Goal: Task Accomplishment & Management: Complete application form

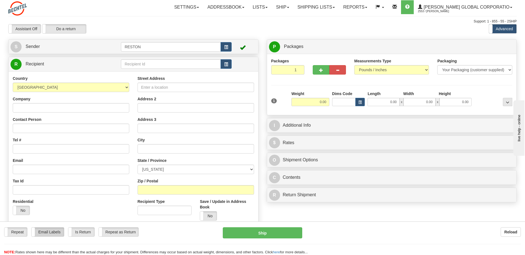
click at [38, 232] on label "Email Labels" at bounding box center [48, 231] width 32 height 9
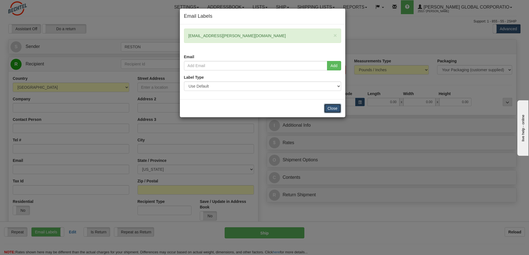
click at [331, 107] on button "Close" at bounding box center [332, 107] width 17 height 9
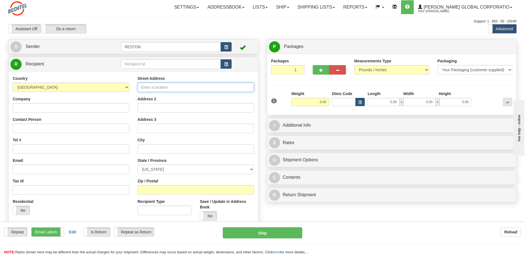
click at [171, 90] on input "Street Address" at bounding box center [196, 86] width 116 height 9
click at [157, 89] on input "Street Address" at bounding box center [196, 86] width 116 height 9
drag, startPoint x: 89, startPoint y: 105, endPoint x: 89, endPoint y: 108, distance: 3.4
click at [89, 108] on input "Company" at bounding box center [71, 107] width 116 height 9
type input "Operation Gratitude"
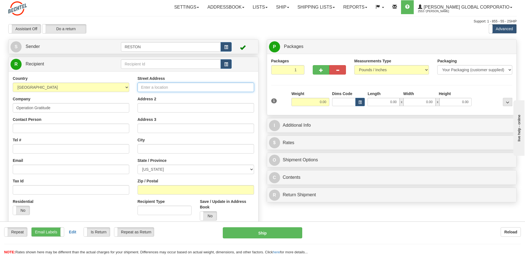
click at [160, 85] on input "Street Address" at bounding box center [196, 86] width 116 height 9
type input "[STREET_ADDRESS]"
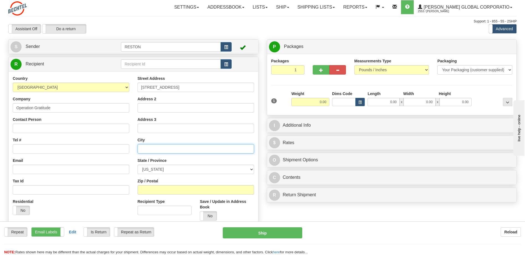
click at [151, 151] on input "text" at bounding box center [196, 148] width 116 height 9
type input "Chatsworth"
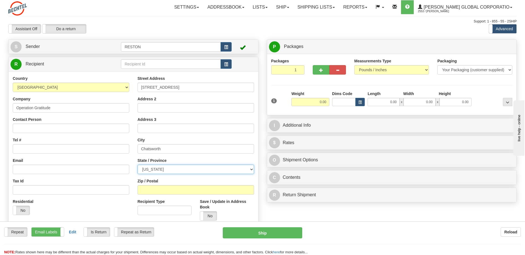
click at [157, 170] on select "[US_STATE] [US_STATE] [US_STATE] [US_STATE] Armed Forces America Armed Forces E…" at bounding box center [196, 168] width 116 height 9
select select "CA"
click at [138, 164] on select "[US_STATE] [US_STATE] [US_STATE] [US_STATE] Armed Forces America Armed Forces E…" at bounding box center [196, 168] width 116 height 9
click at [164, 190] on input "Zip / Postal" at bounding box center [196, 189] width 116 height 9
type input "91311"
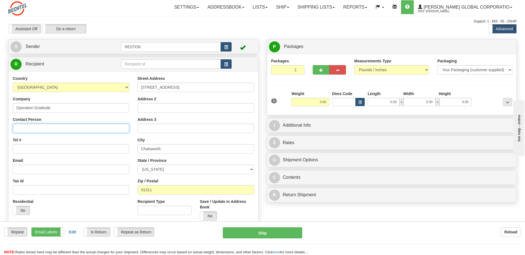
click at [40, 125] on input "Contact Person" at bounding box center [71, 127] width 116 height 9
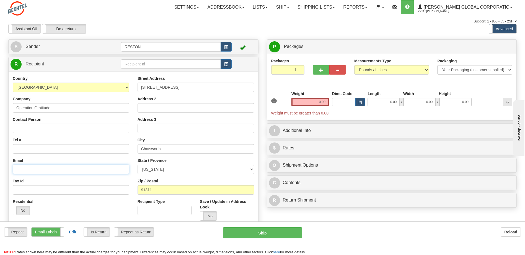
click at [16, 168] on input "Email" at bounding box center [71, 168] width 116 height 9
click at [20, 170] on input "Carolynb" at bounding box center [71, 168] width 116 height 9
click at [40, 166] on input "carolynb" at bounding box center [71, 168] width 116 height 9
type input "[EMAIL_ADDRESS][DOMAIN_NAME]"
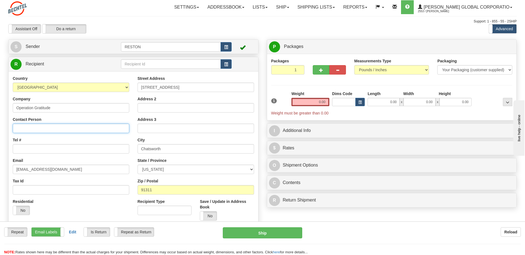
click at [36, 129] on input "Contact Person" at bounding box center [71, 127] width 116 height 9
type input "[PERSON_NAME]"
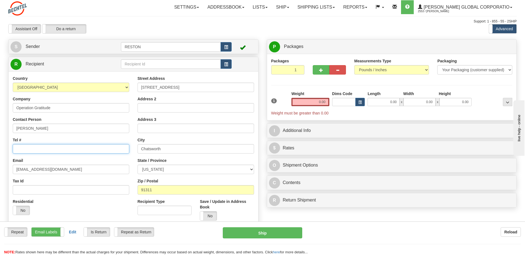
click at [62, 151] on input "Tel #" at bounding box center [71, 148] width 116 height 9
click at [317, 69] on button "button" at bounding box center [321, 69] width 17 height 9
type input "2"
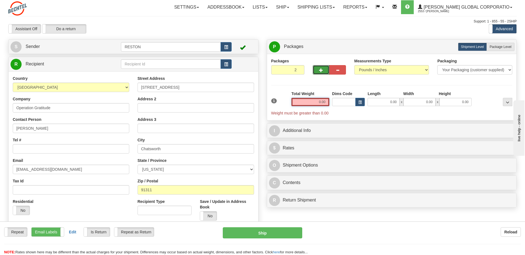
click at [322, 103] on input "0.00" at bounding box center [310, 102] width 38 height 8
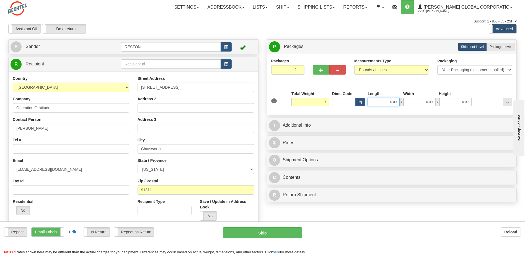
type input "7.00"
click at [398, 102] on input "0.00" at bounding box center [383, 102] width 32 height 8
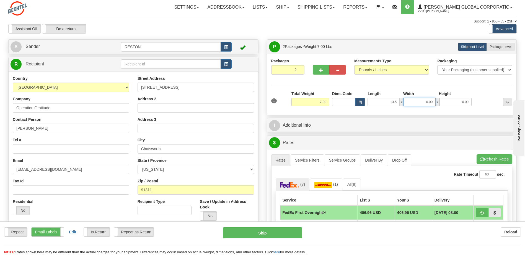
type input "13.50"
click at [426, 101] on input "0.00" at bounding box center [419, 102] width 32 height 8
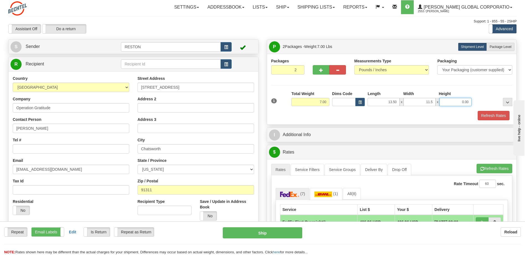
type input "11.50"
click at [445, 102] on input "0.00" at bounding box center [455, 102] width 32 height 8
type input "5.50"
click at [485, 116] on button "Refresh Rates" at bounding box center [494, 115] width 32 height 9
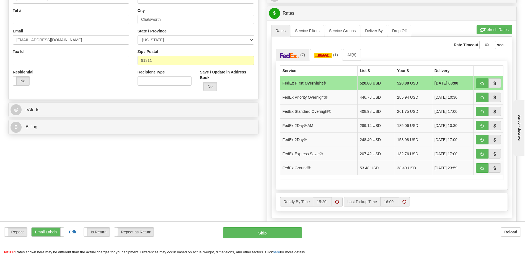
scroll to position [166, 0]
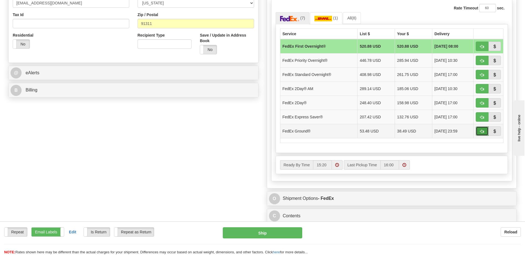
click at [480, 131] on span "button" at bounding box center [482, 131] width 4 height 4
type input "92"
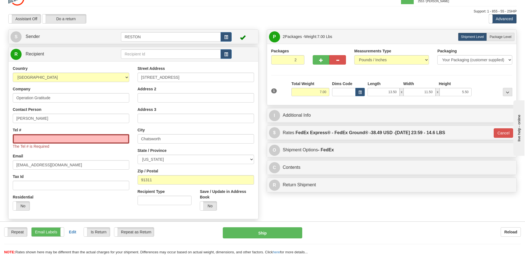
scroll to position [0, 0]
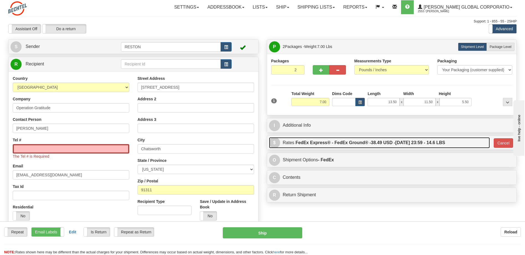
click at [287, 142] on link "$ Rates FedEx Express® - FedEx Ground® - 38.49 USD - [DATE] 23:59 - 14.6 LBS" at bounding box center [379, 142] width 221 height 11
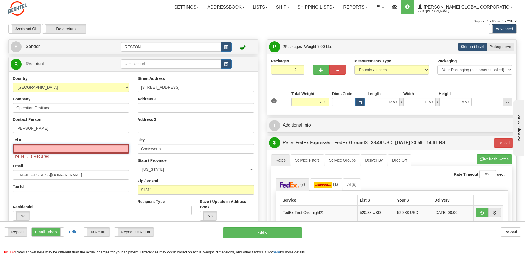
click at [61, 149] on input "Tel #" at bounding box center [71, 148] width 116 height 9
click at [41, 128] on input "[PERSON_NAME]" at bounding box center [71, 127] width 116 height 9
type input "[PERSON_NAME]"
click at [50, 150] on input "Tel #" at bounding box center [71, 148] width 116 height 9
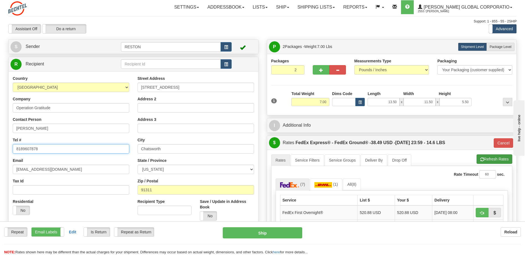
type input "8189607878"
click at [492, 156] on button "Refresh Rates" at bounding box center [494, 158] width 36 height 9
type input "92"
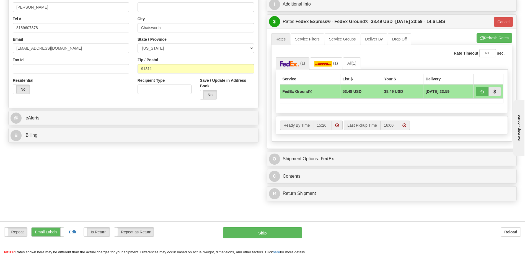
scroll to position [83, 0]
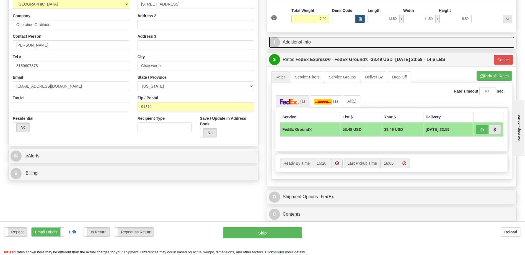
click at [292, 41] on link "I Additional Info" at bounding box center [392, 42] width 246 height 11
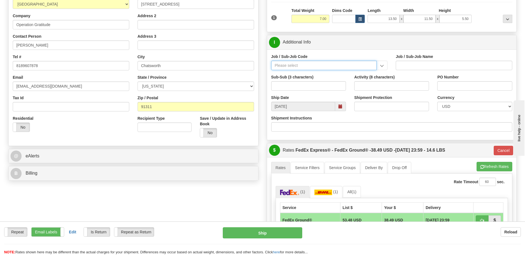
click at [296, 67] on input "Job / Sub-Job Code" at bounding box center [324, 65] width 106 height 9
click at [300, 67] on input "Job / Sub-Job Code" at bounding box center [324, 65] width 106 height 9
type input "55924-600"
click at [310, 73] on div "55924-600" at bounding box center [323, 74] width 100 height 6
type input "DIVERSITY & INCLUSION - B-SERVE"
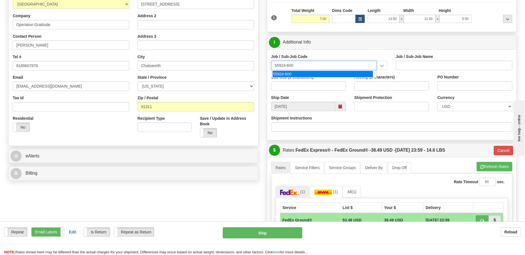
type input "55924-600"
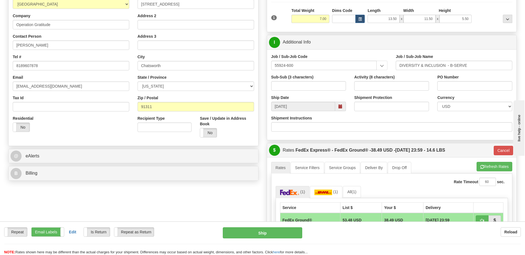
click at [341, 107] on span at bounding box center [340, 106] width 4 height 4
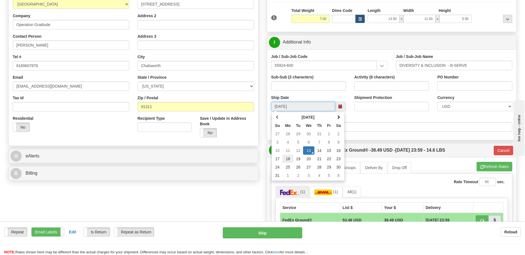
click at [288, 159] on td "18" at bounding box center [287, 158] width 11 height 8
type input "[DATE]"
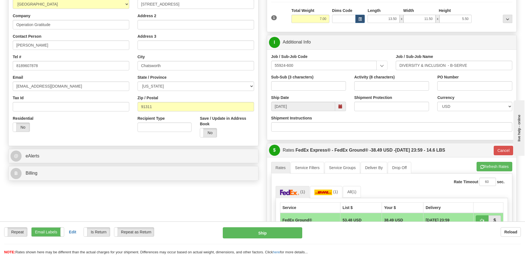
click at [340, 108] on span at bounding box center [340, 106] width 4 height 4
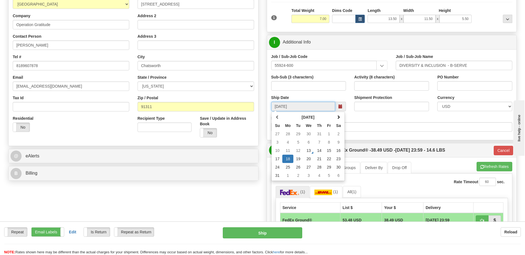
click at [288, 157] on td "18" at bounding box center [287, 158] width 11 height 8
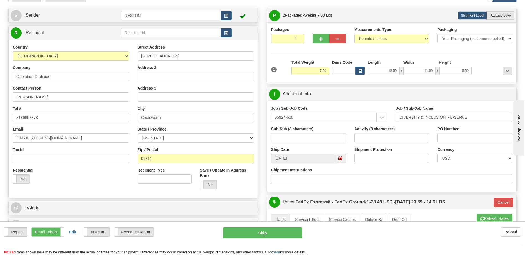
scroll to position [28, 0]
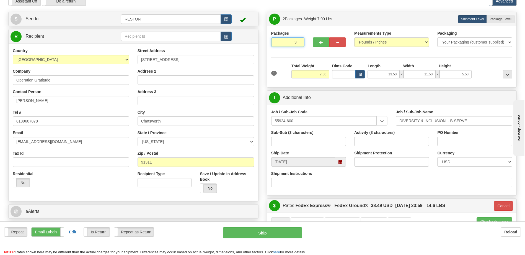
type input "3"
click at [299, 41] on input "3" at bounding box center [287, 41] width 33 height 9
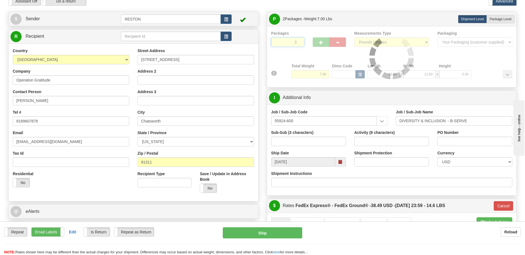
type input "92"
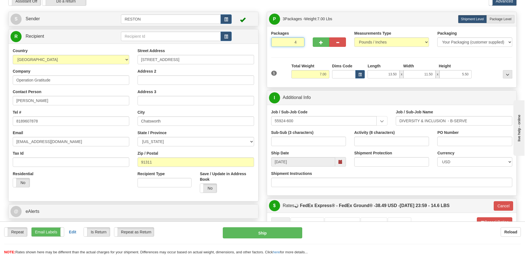
type input "4"
click at [299, 41] on input "4" at bounding box center [287, 41] width 33 height 9
drag, startPoint x: 327, startPoint y: 74, endPoint x: 315, endPoint y: 76, distance: 11.8
click at [315, 76] on input "7.00" at bounding box center [310, 74] width 38 height 8
type input "15"
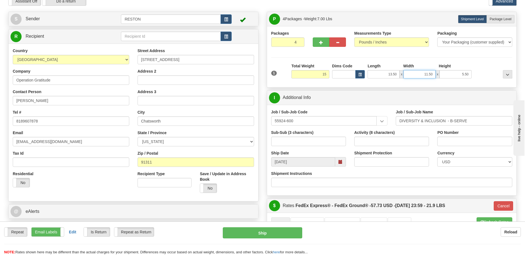
type input "92"
type input "15.00"
drag, startPoint x: 432, startPoint y: 74, endPoint x: 418, endPoint y: 77, distance: 14.6
click at [418, 77] on input "11.50" at bounding box center [419, 74] width 32 height 8
type input "10.00"
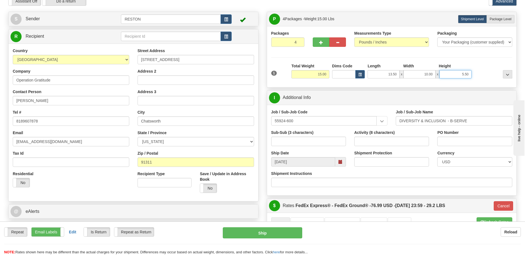
click at [456, 77] on input "5.50" at bounding box center [455, 74] width 32 height 8
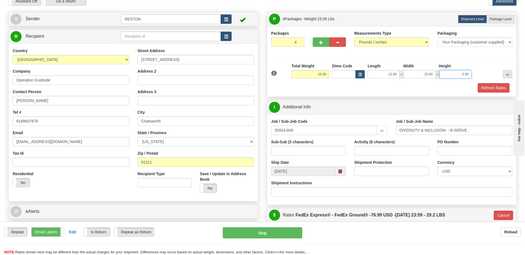
drag, startPoint x: 463, startPoint y: 75, endPoint x: 472, endPoint y: 73, distance: 9.6
click at [472, 73] on div "13.50 x 10.00 x 5.50" at bounding box center [419, 74] width 107 height 8
type input "8.25"
click at [493, 87] on button "Refresh Rates" at bounding box center [494, 87] width 32 height 9
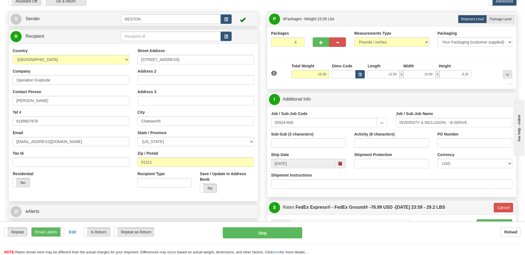
type input "92"
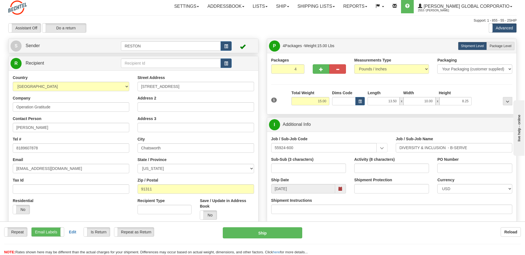
scroll to position [0, 0]
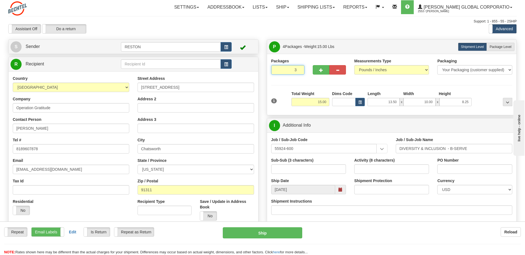
type input "3"
click at [298, 71] on input "3" at bounding box center [287, 69] width 33 height 9
click at [0, 0] on div at bounding box center [0, 0] width 0 height 0
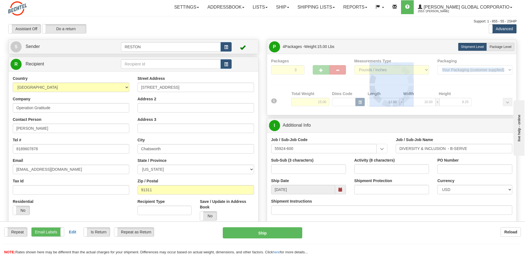
type input "92"
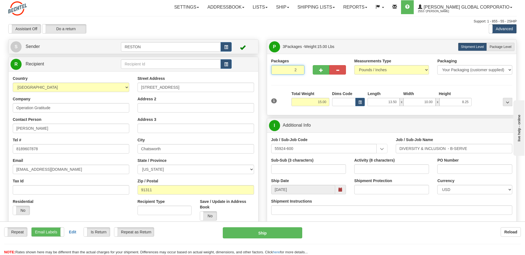
type input "2"
click at [299, 71] on input "2" at bounding box center [287, 69] width 33 height 9
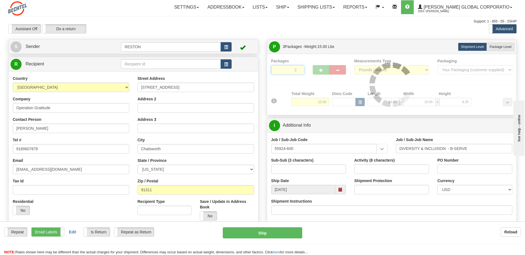
type input "92"
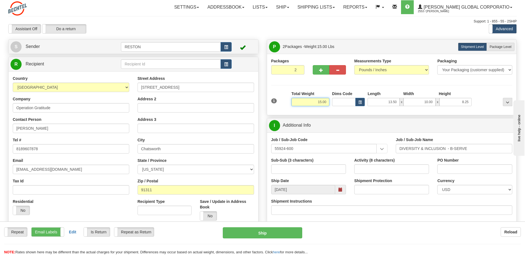
drag, startPoint x: 317, startPoint y: 102, endPoint x: 343, endPoint y: 103, distance: 25.5
click at [343, 103] on div "1 Total Weight 15.00 Dims Code x" at bounding box center [392, 101] width 244 height 20
type input "7"
type input "92"
type input "7.00"
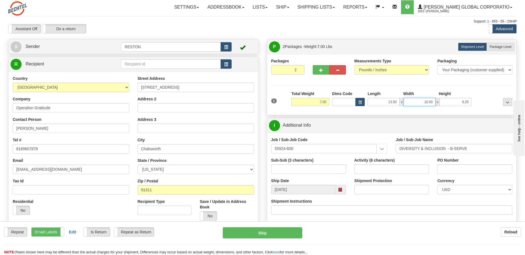
click at [429, 102] on input "10.00" at bounding box center [419, 102] width 32 height 8
drag, startPoint x: 424, startPoint y: 102, endPoint x: 433, endPoint y: 103, distance: 9.7
click at [433, 103] on input "10.00" at bounding box center [419, 102] width 32 height 8
type input "11.50"
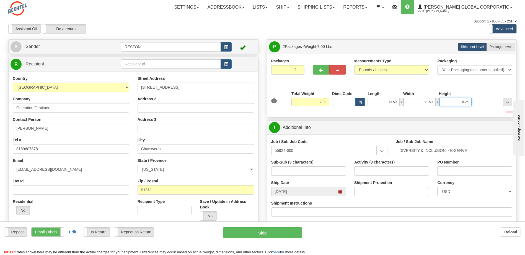
drag, startPoint x: 463, startPoint y: 102, endPoint x: 485, endPoint y: 103, distance: 22.2
click at [485, 103] on div "1 Total Weight 7.00 Dims Code x" at bounding box center [392, 101] width 244 height 20
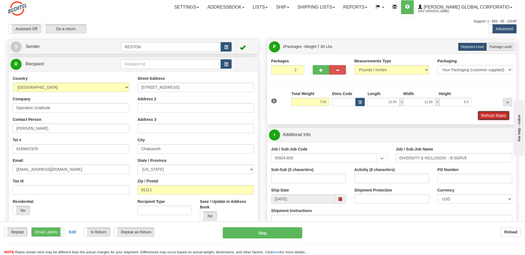
type input "5.50"
click at [486, 112] on button "Refresh Rates" at bounding box center [494, 115] width 32 height 9
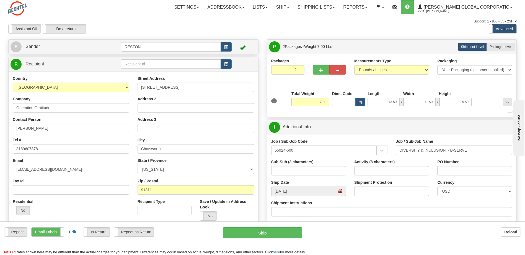
type input "92"
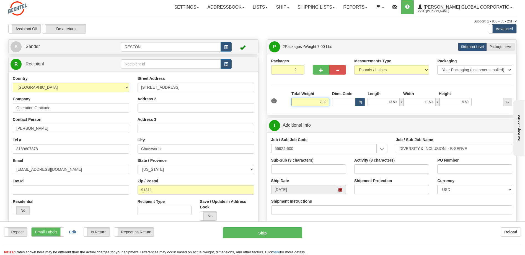
drag, startPoint x: 320, startPoint y: 103, endPoint x: 329, endPoint y: 103, distance: 9.1
click at [329, 103] on input "7.00" at bounding box center [310, 102] width 38 height 8
type input "8"
type input "92"
type input "8.00"
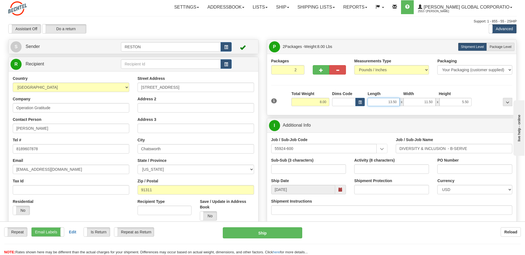
drag, startPoint x: 387, startPoint y: 102, endPoint x: 404, endPoint y: 103, distance: 17.2
click at [402, 102] on div "13.50 x 11.50 x 5.50" at bounding box center [419, 102] width 104 height 8
type input "14.00"
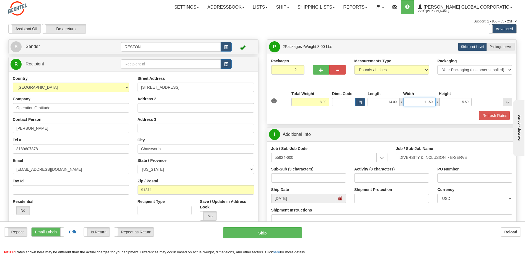
drag, startPoint x: 419, startPoint y: 102, endPoint x: 443, endPoint y: 103, distance: 24.4
click at [443, 103] on div "14.00 x 11.50 x 5.50" at bounding box center [419, 102] width 104 height 8
type input "9.00"
drag, startPoint x: 456, startPoint y: 103, endPoint x: 478, endPoint y: 104, distance: 22.4
click at [478, 104] on div "1 Total Weight 8.00 Dims Code x" at bounding box center [392, 101] width 244 height 20
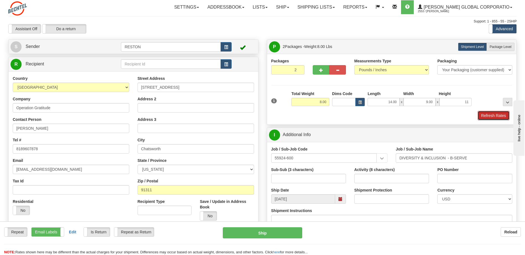
type input "11.00"
click at [483, 116] on button "Refresh Rates" at bounding box center [494, 115] width 32 height 9
type input "92"
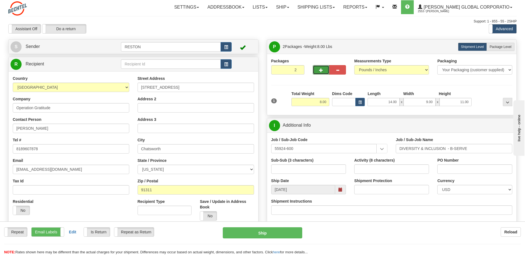
click at [321, 68] on button "button" at bounding box center [321, 69] width 17 height 9
type input "3"
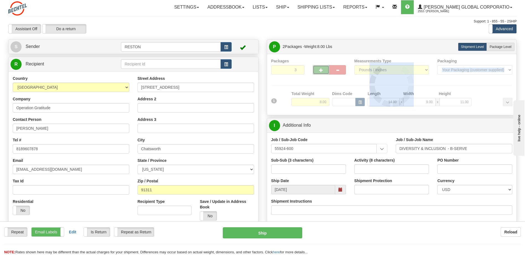
click at [321, 68] on div at bounding box center [391, 84] width 241 height 53
type input "92"
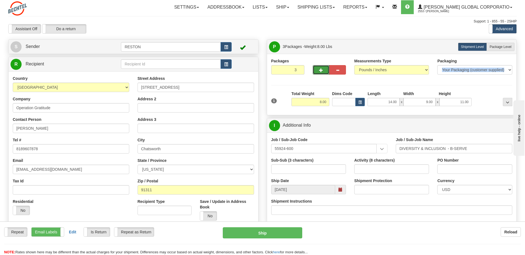
click at [321, 68] on span "button" at bounding box center [321, 70] width 4 height 4
type input "4"
drag, startPoint x: 319, startPoint y: 104, endPoint x: 325, endPoint y: 104, distance: 5.8
click at [325, 104] on input "8.00" at bounding box center [310, 102] width 38 height 8
type input "15"
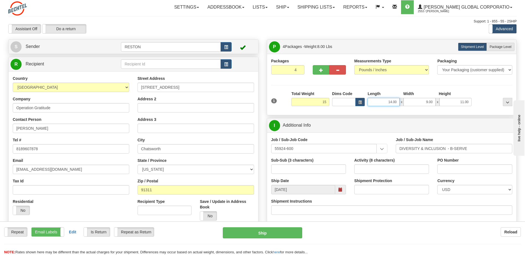
type input "92"
type input "15.00"
click at [388, 102] on input "14.00" at bounding box center [383, 102] width 32 height 8
drag, startPoint x: 423, startPoint y: 103, endPoint x: 437, endPoint y: 103, distance: 13.6
click at [437, 103] on div "14.00 x 9.00 x 11.00" at bounding box center [419, 102] width 104 height 8
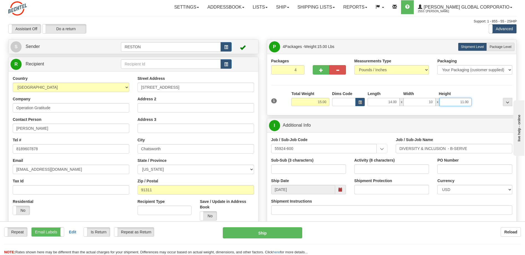
type input "10.00"
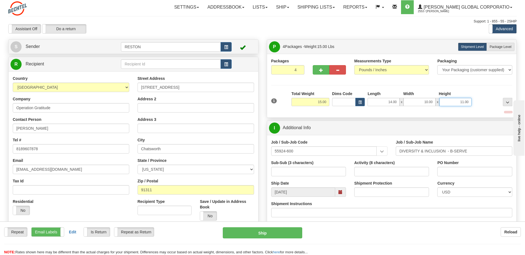
drag, startPoint x: 459, startPoint y: 103, endPoint x: 471, endPoint y: 102, distance: 12.2
click at [471, 102] on input "11.00" at bounding box center [455, 102] width 32 height 8
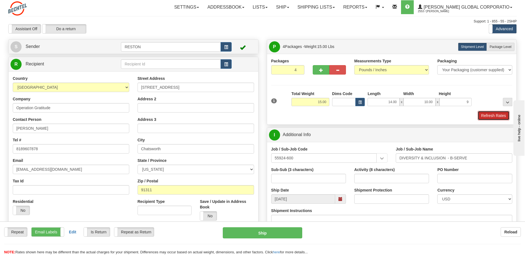
type input "9.00"
click at [491, 115] on button "Refresh Rates" at bounding box center [494, 115] width 32 height 9
type input "92"
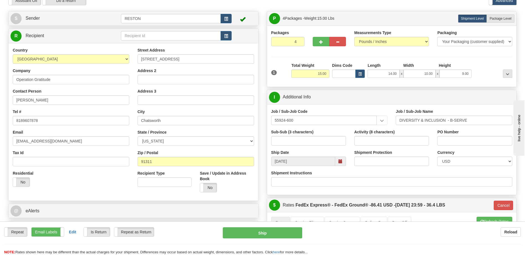
scroll to position [28, 0]
drag, startPoint x: 479, startPoint y: 76, endPoint x: 488, endPoint y: 76, distance: 9.4
click at [487, 76] on div "1 Total Weight 15.00 Dims Code x" at bounding box center [392, 73] width 244 height 20
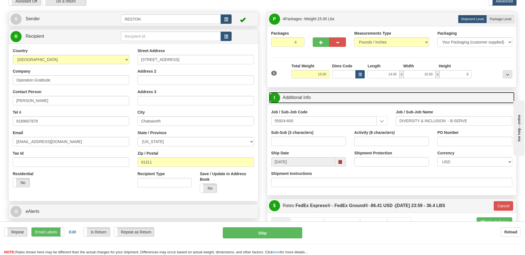
type input "8.00"
click at [479, 99] on link "I Additional Info" at bounding box center [392, 97] width 246 height 11
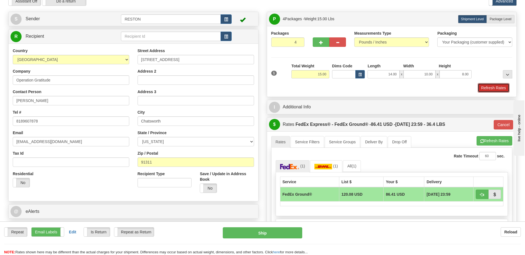
click at [489, 87] on button "Refresh Rates" at bounding box center [494, 87] width 32 height 9
type input "92"
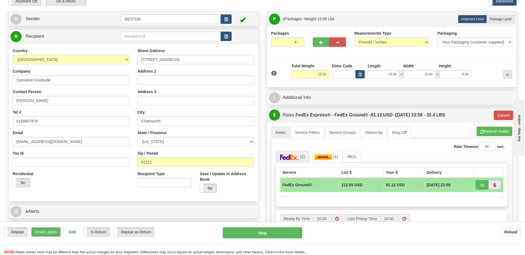
scroll to position [0, 0]
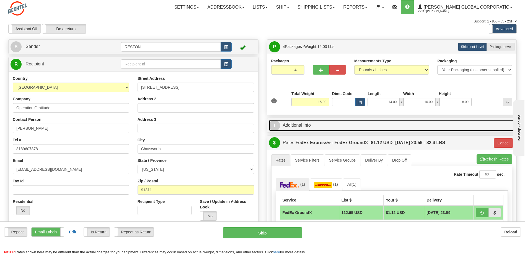
click at [287, 124] on link "I Additional Info" at bounding box center [392, 125] width 246 height 11
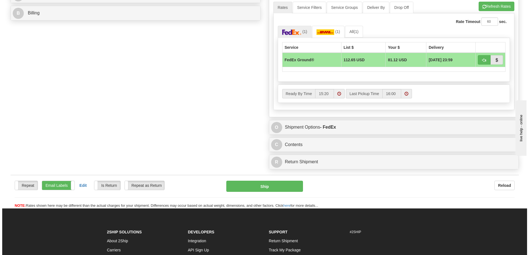
scroll to position [249, 0]
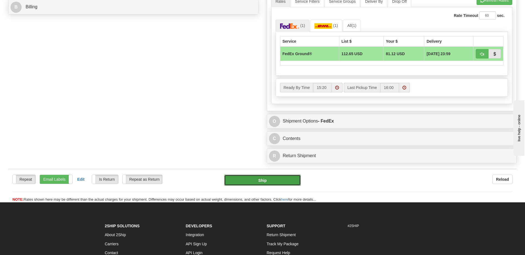
click at [276, 182] on button "Ship" at bounding box center [262, 179] width 76 height 11
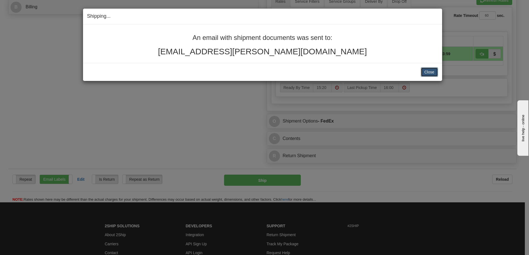
click at [433, 72] on button "Close" at bounding box center [429, 71] width 17 height 9
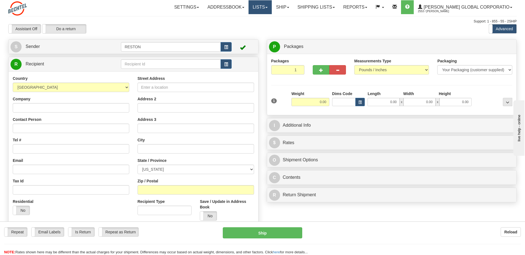
click at [272, 10] on link "Lists" at bounding box center [259, 7] width 23 height 14
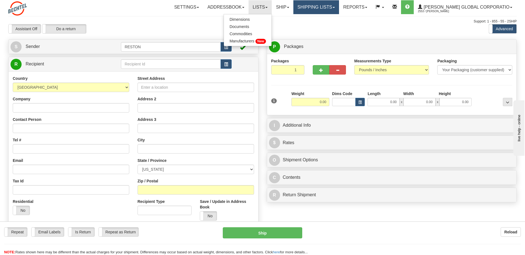
click at [333, 9] on link "Shipping lists" at bounding box center [316, 7] width 46 height 14
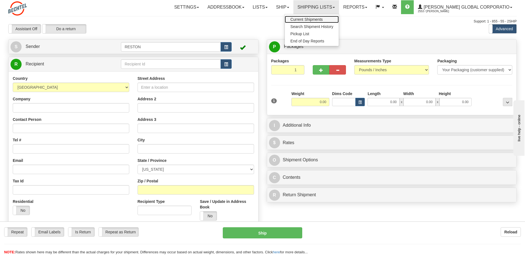
click at [323, 19] on span "Current Shipments" at bounding box center [306, 19] width 32 height 4
